Goal: Information Seeking & Learning: Learn about a topic

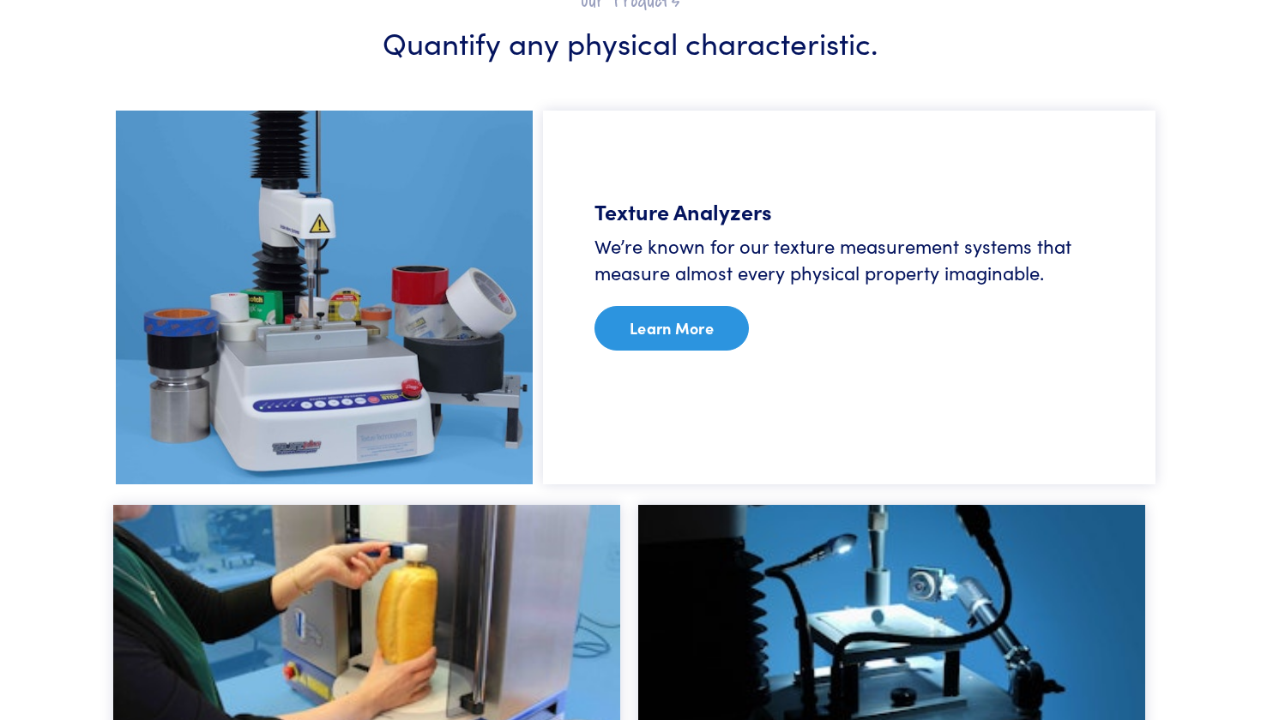
scroll to position [1023, 0]
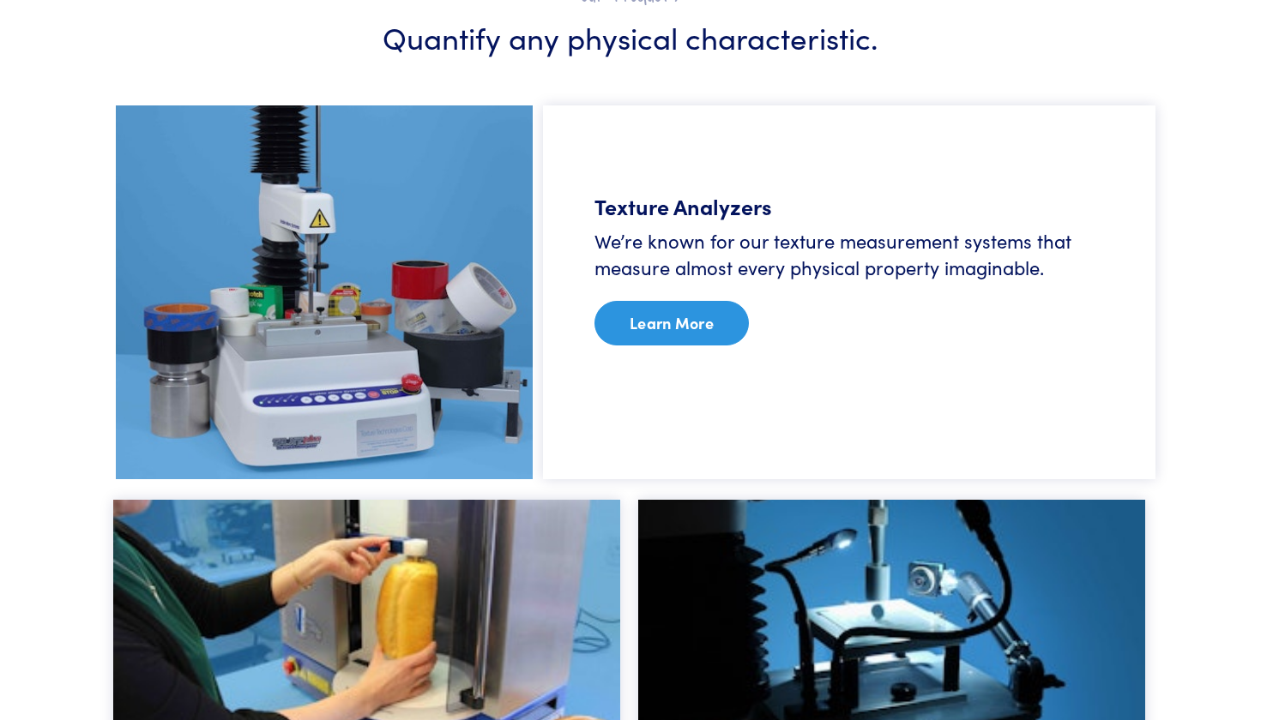
click at [652, 220] on h5 "Texture Analyzers" at bounding box center [848, 206] width 509 height 30
drag, startPoint x: 643, startPoint y: 210, endPoint x: 640, endPoint y: 338, distance: 127.8
click at [642, 249] on div "Texture Analyzers We’re known for our texture measurement systems that measure …" at bounding box center [849, 292] width 612 height 374
click at [635, 276] on h6 "We’re known for our texture measurement systems that measure almost every physi…" at bounding box center [848, 254] width 509 height 53
click at [635, 323] on link "Learn More" at bounding box center [671, 323] width 154 height 45
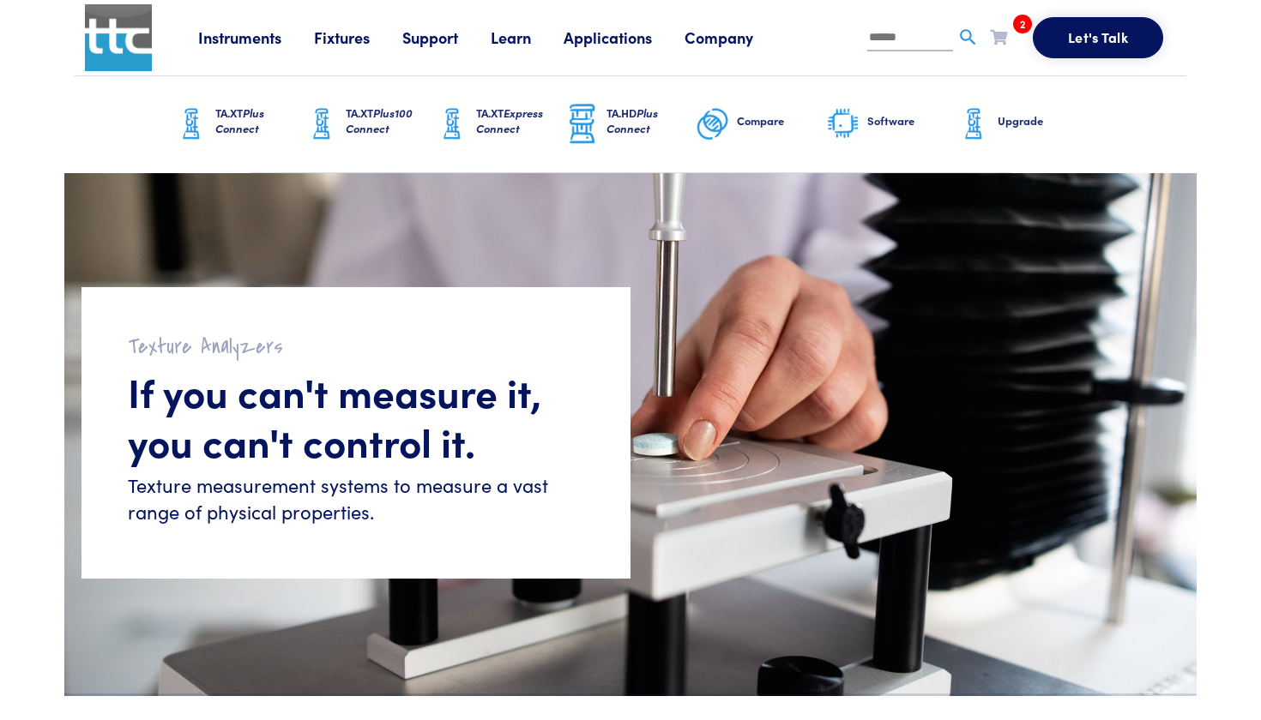
click at [526, 34] on link "Learn" at bounding box center [527, 37] width 73 height 21
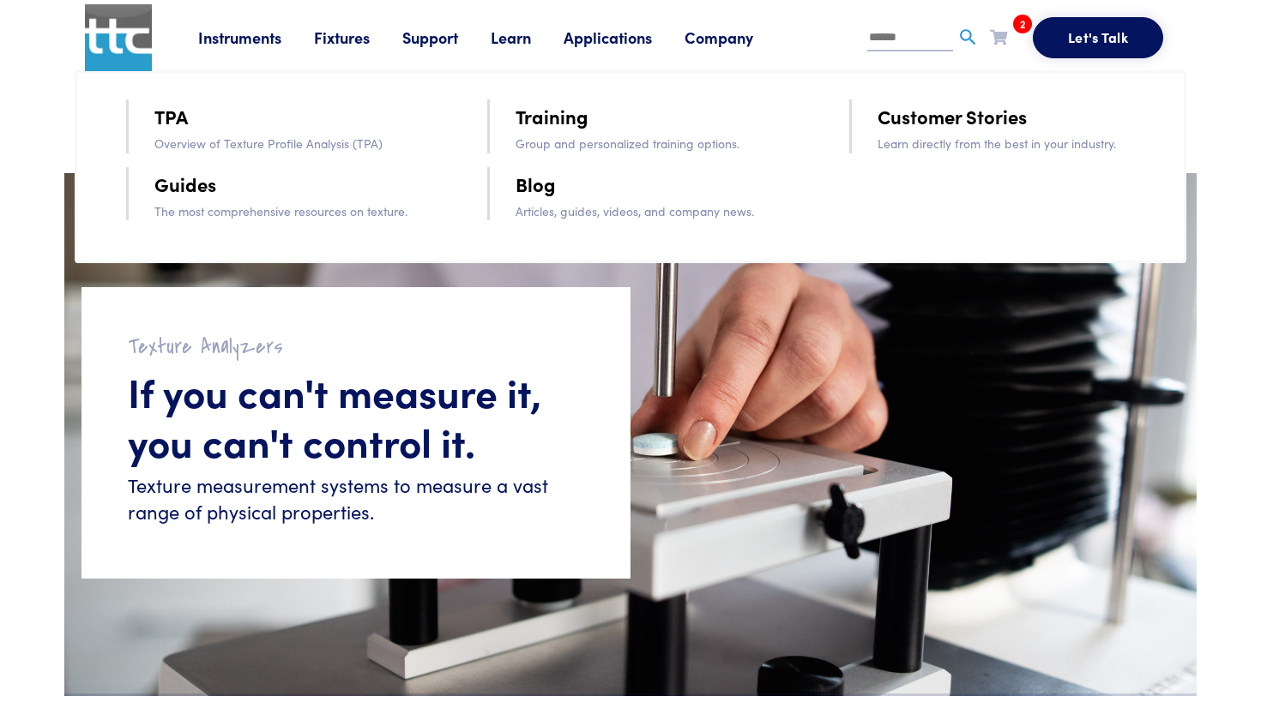
click at [173, 113] on link "TPA" at bounding box center [170, 116] width 33 height 30
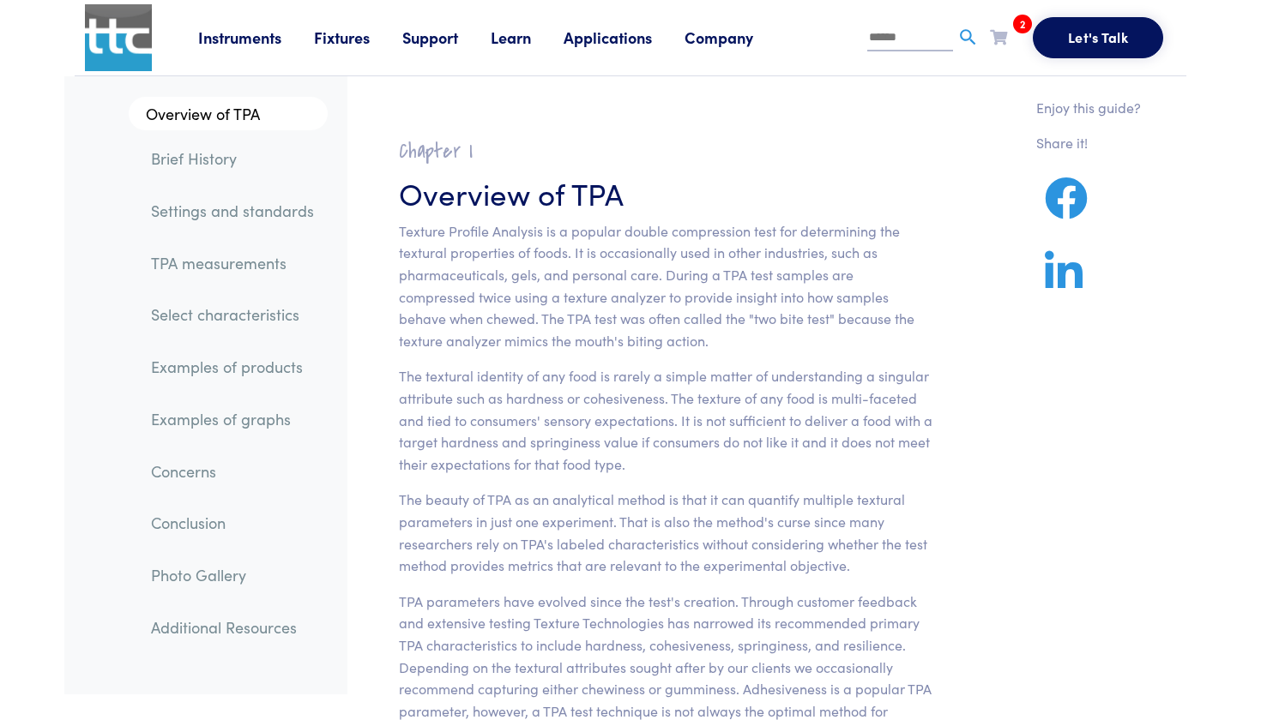
click at [831, 235] on p "Texture Profile Analysis is a popular double compression test for determining t…" at bounding box center [666, 286] width 534 height 132
click at [903, 189] on h3 "Overview of TPA" at bounding box center [666, 193] width 534 height 42
drag, startPoint x: 799, startPoint y: 227, endPoint x: 570, endPoint y: 250, distance: 230.1
click at [570, 250] on p "Texture Profile Analysis is a popular double compression test for determining t…" at bounding box center [666, 286] width 534 height 132
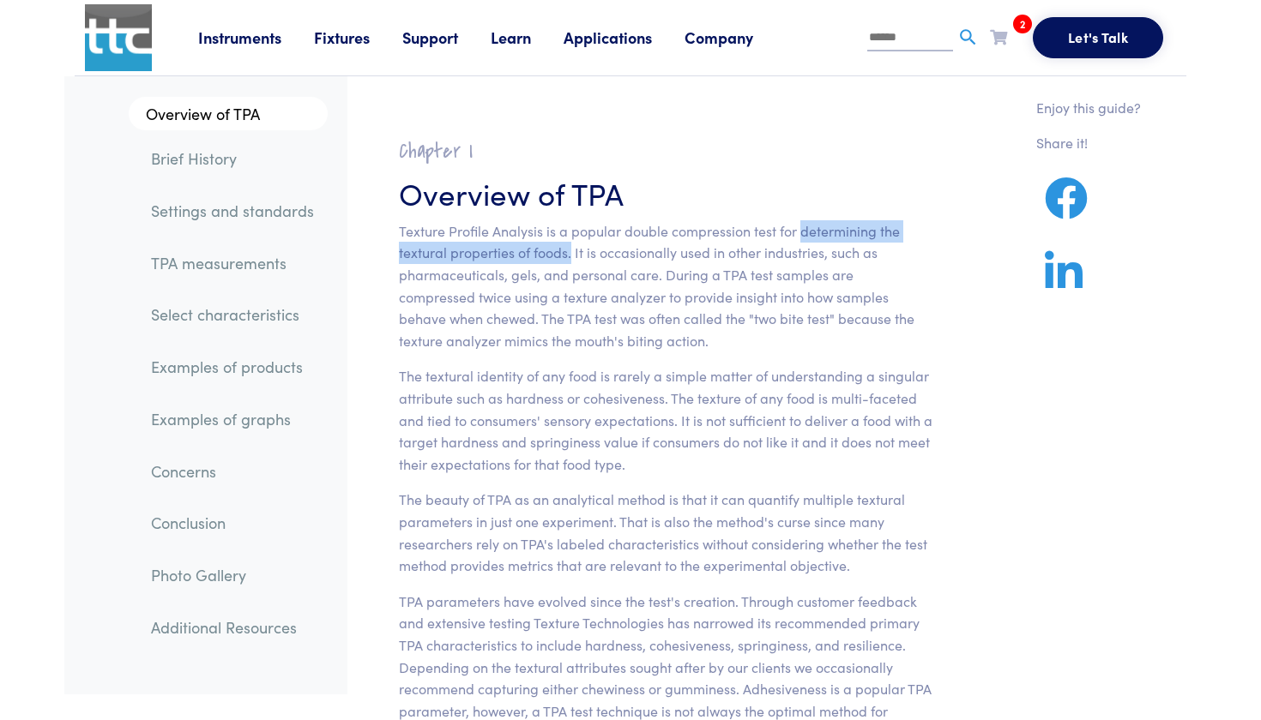
copy p "determining the textural properties of foods."
click at [774, 304] on p "Texture Profile Analysis is a popular double compression test for determining t…" at bounding box center [666, 286] width 534 height 132
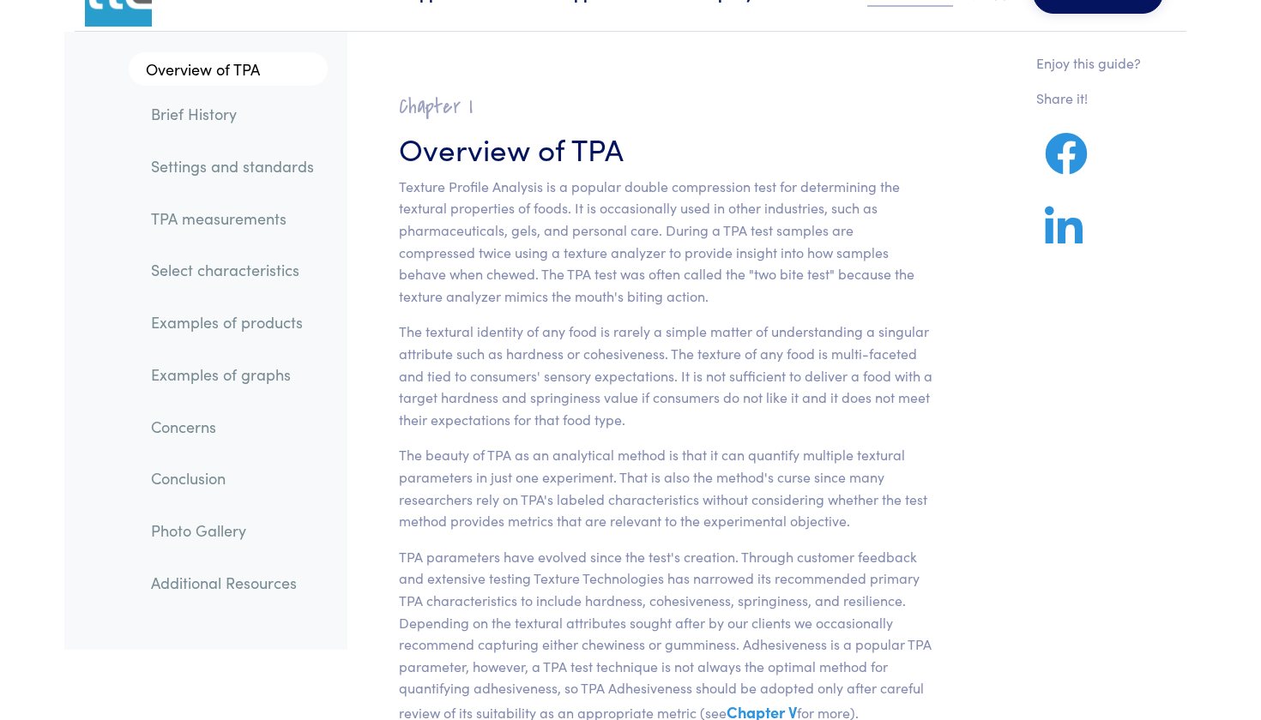
scroll to position [171, 0]
